Goal: Task Accomplishment & Management: Use online tool/utility

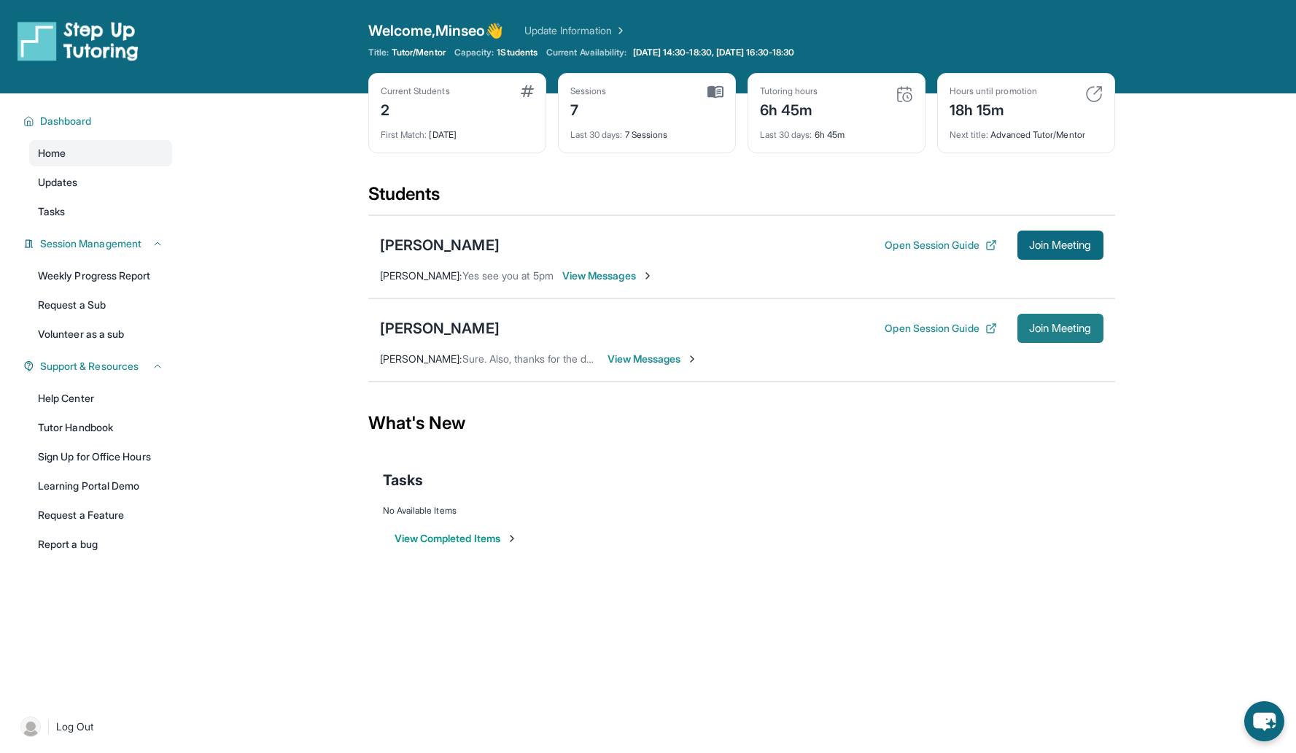
click at [1054, 327] on span "Join Meeting" at bounding box center [1060, 328] width 63 height 9
click at [885, 241] on button "Open Session Guide" at bounding box center [941, 245] width 112 height 15
click at [926, 324] on button "Open Session Guide" at bounding box center [941, 328] width 112 height 15
click at [1050, 330] on span "Join Meeting" at bounding box center [1060, 328] width 63 height 9
